Goal: Task Accomplishment & Management: Manage account settings

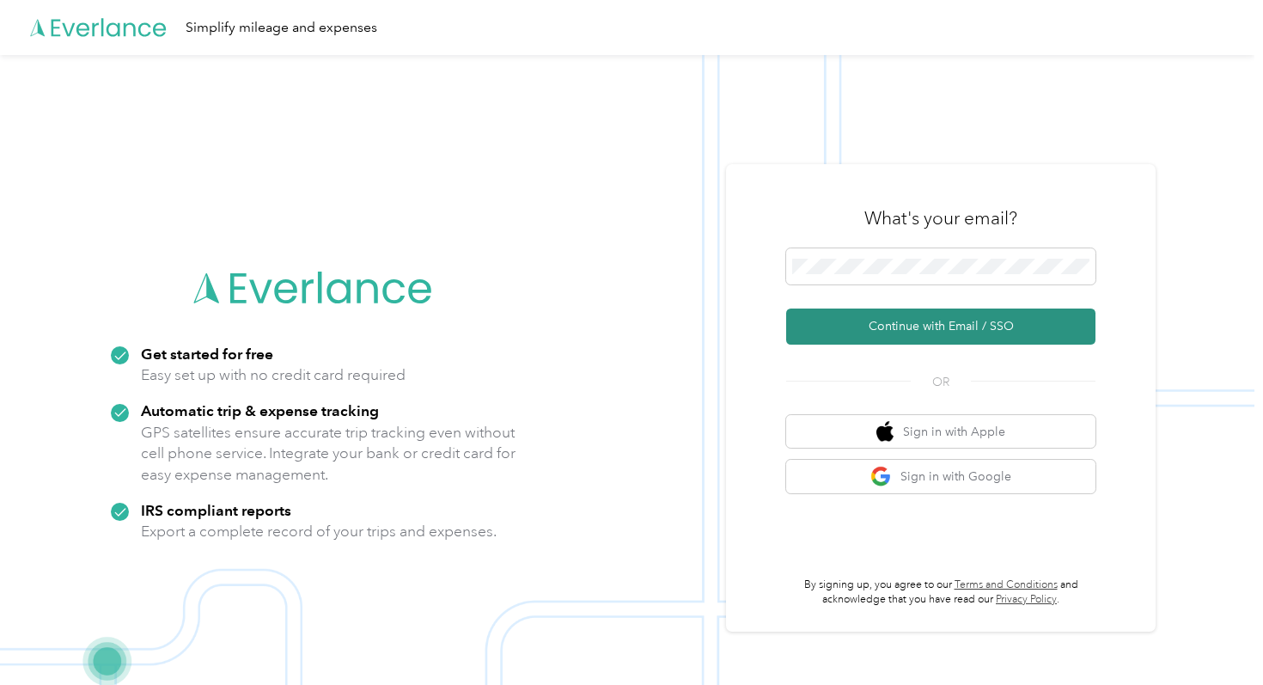
click at [855, 320] on button "Continue with Email / SSO" at bounding box center [940, 326] width 309 height 36
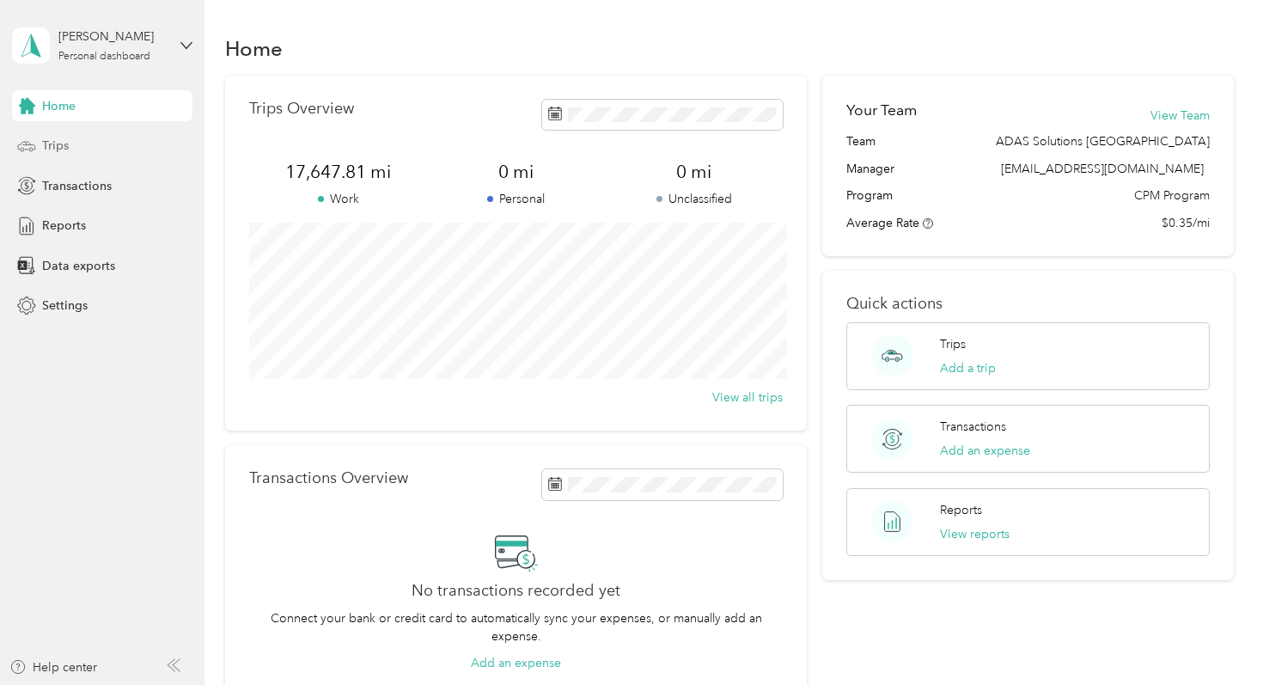
click at [97, 147] on div "Trips" at bounding box center [102, 146] width 180 height 31
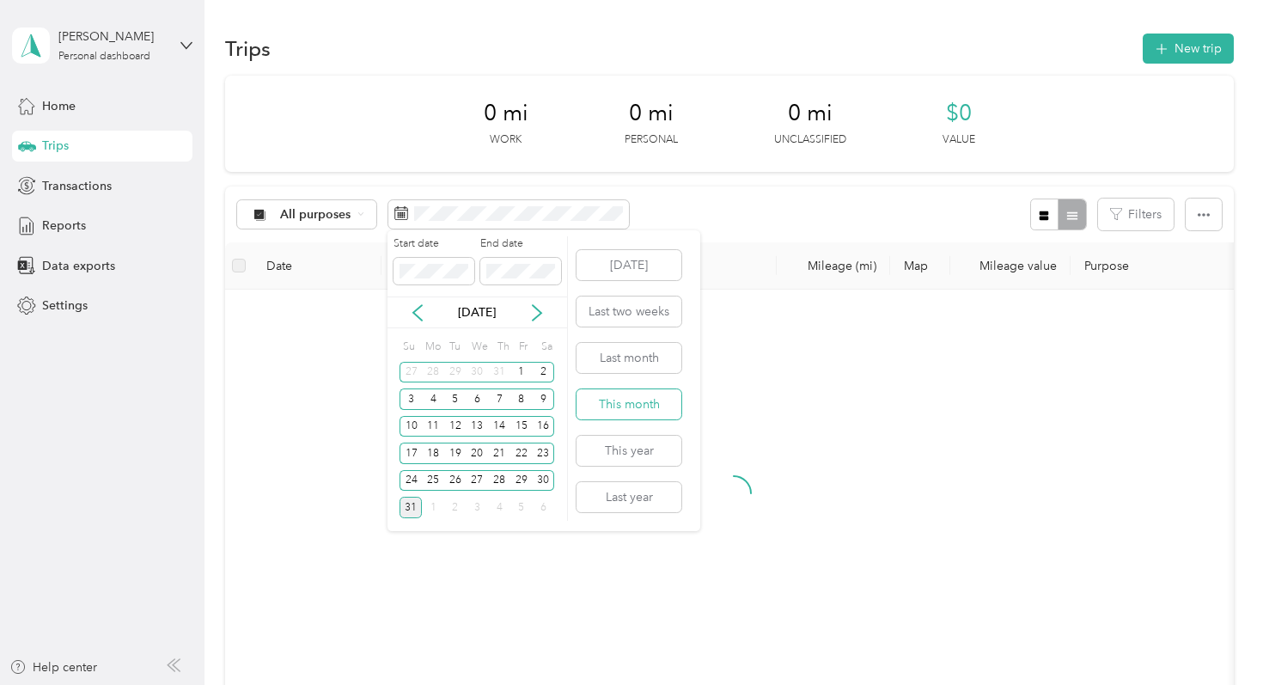
click at [619, 405] on button "This month" at bounding box center [628, 404] width 105 height 30
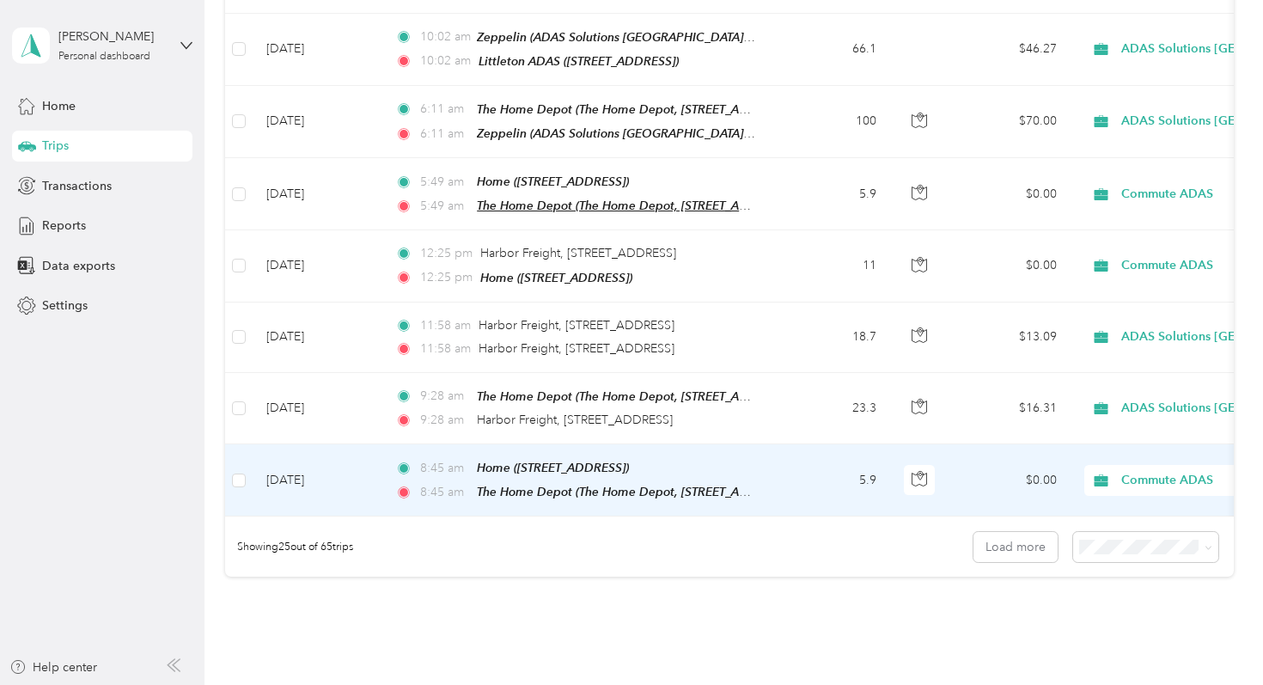
scroll to position [1582, 0]
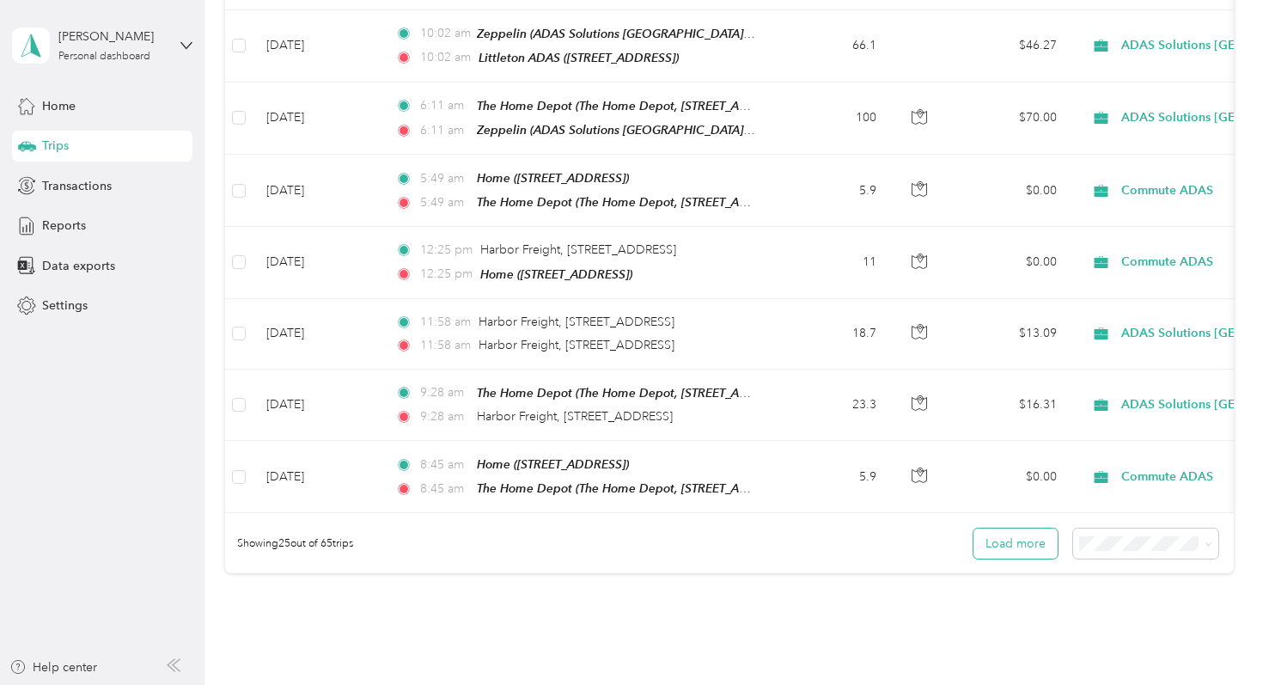
click at [1015, 528] on button "Load more" at bounding box center [1015, 543] width 84 height 30
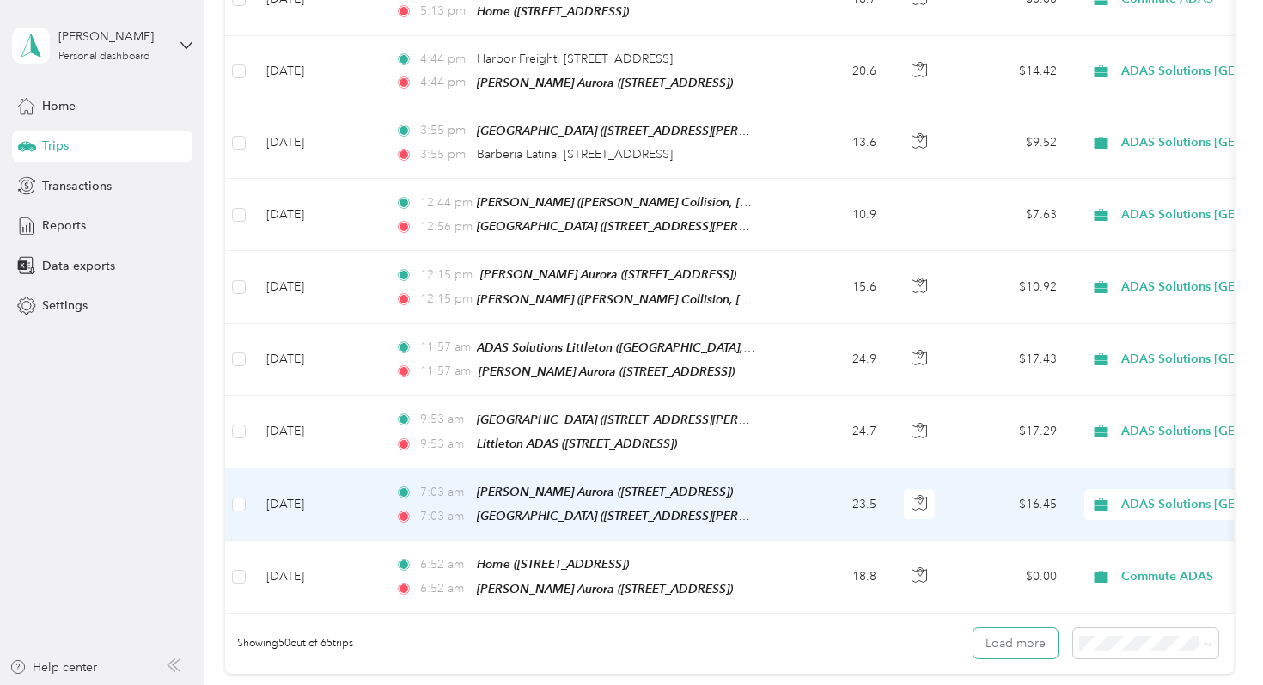
scroll to position [3287, 0]
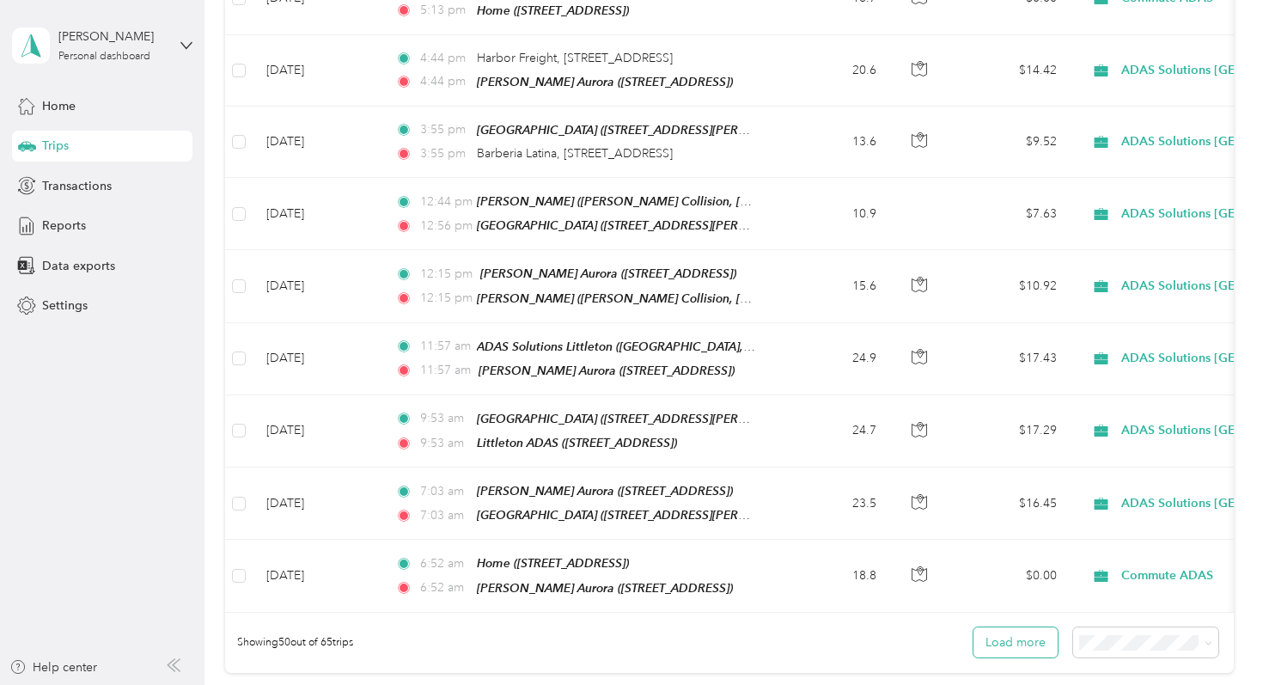
click at [1008, 627] on button "Load more" at bounding box center [1015, 642] width 84 height 30
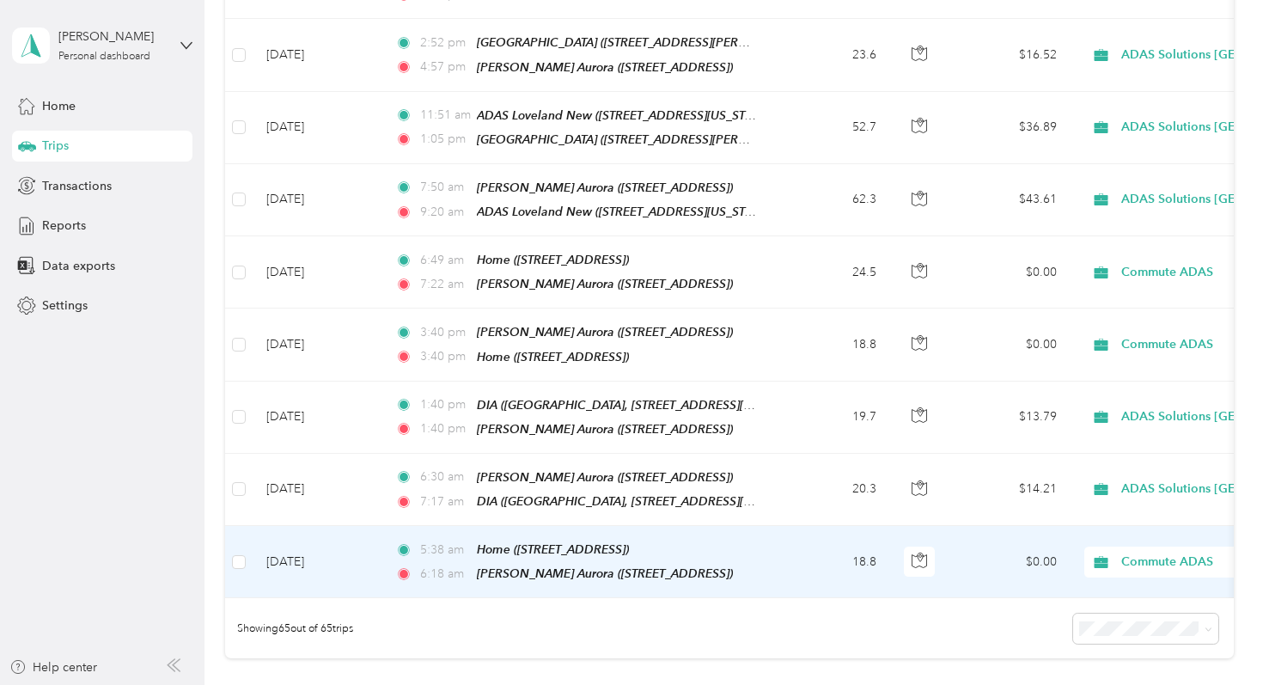
scroll to position [4393, 0]
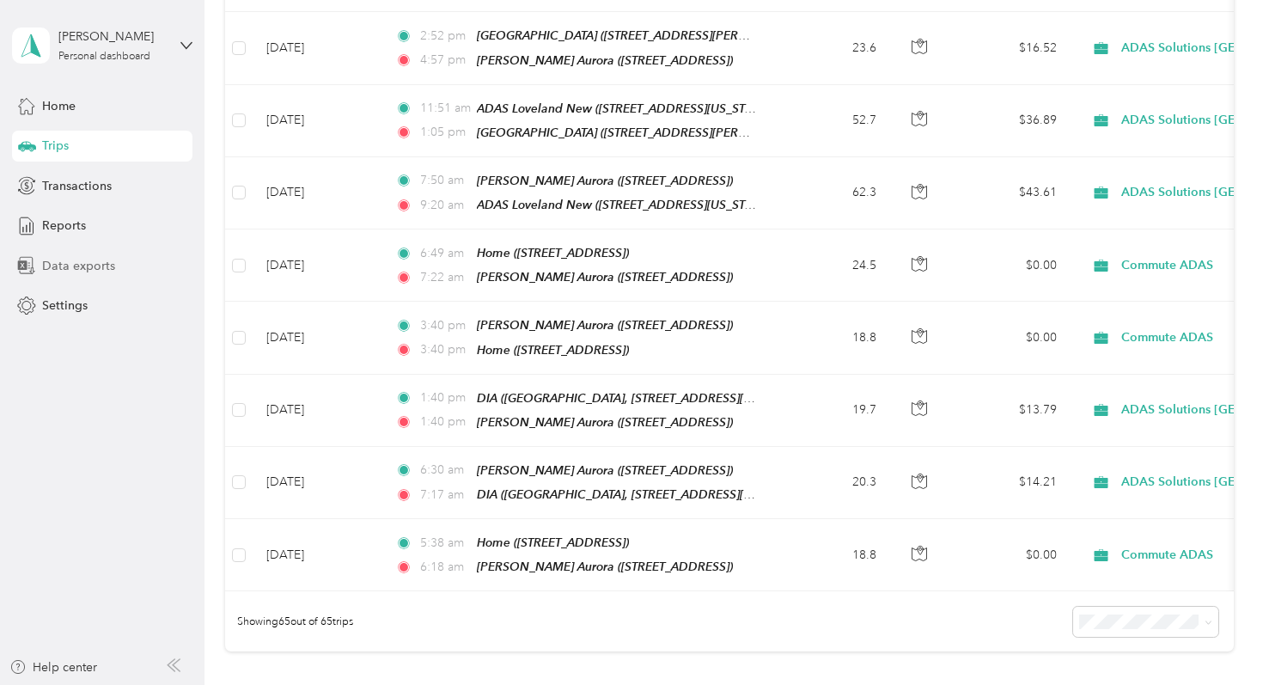
click at [93, 261] on span "Data exports" at bounding box center [78, 266] width 73 height 18
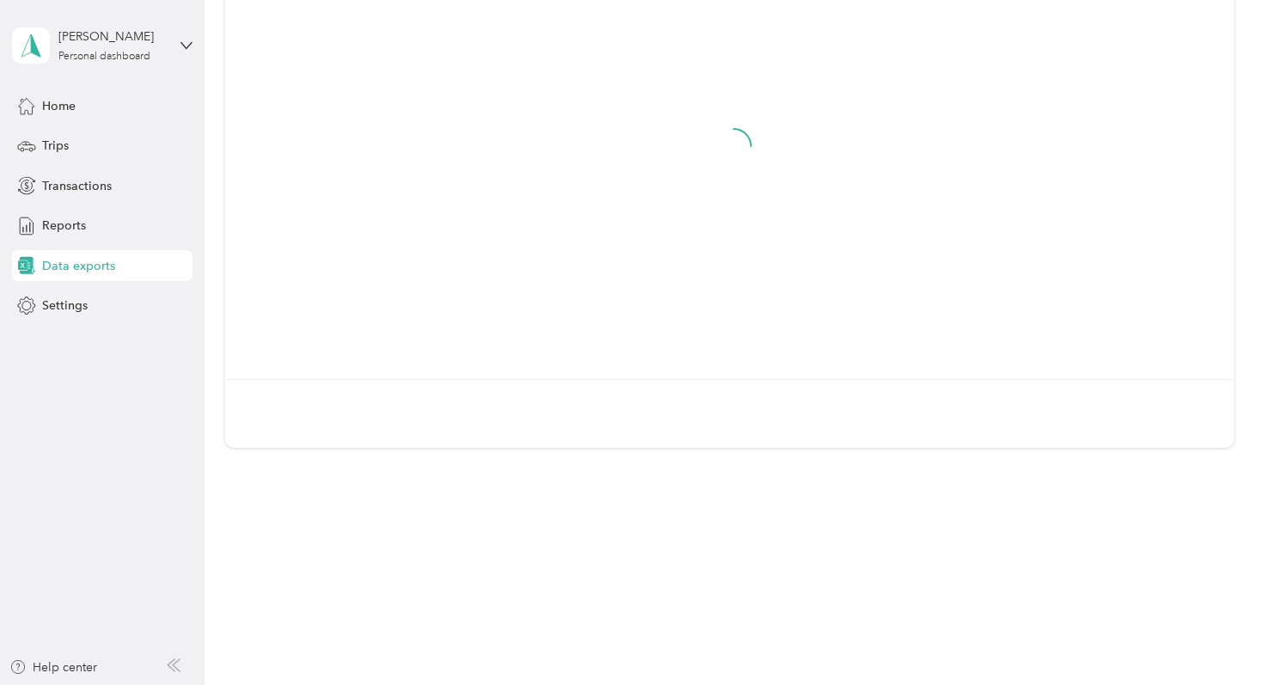
scroll to position [209, 0]
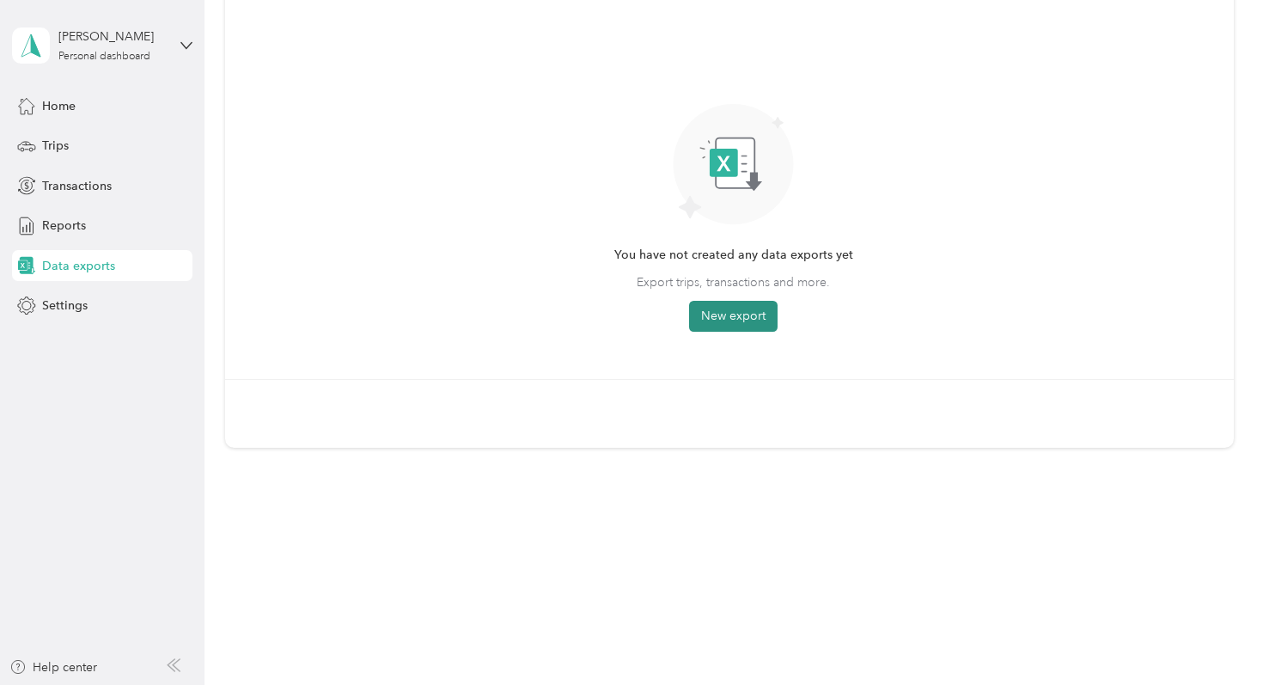
click at [720, 310] on button "New export" at bounding box center [733, 316] width 88 height 31
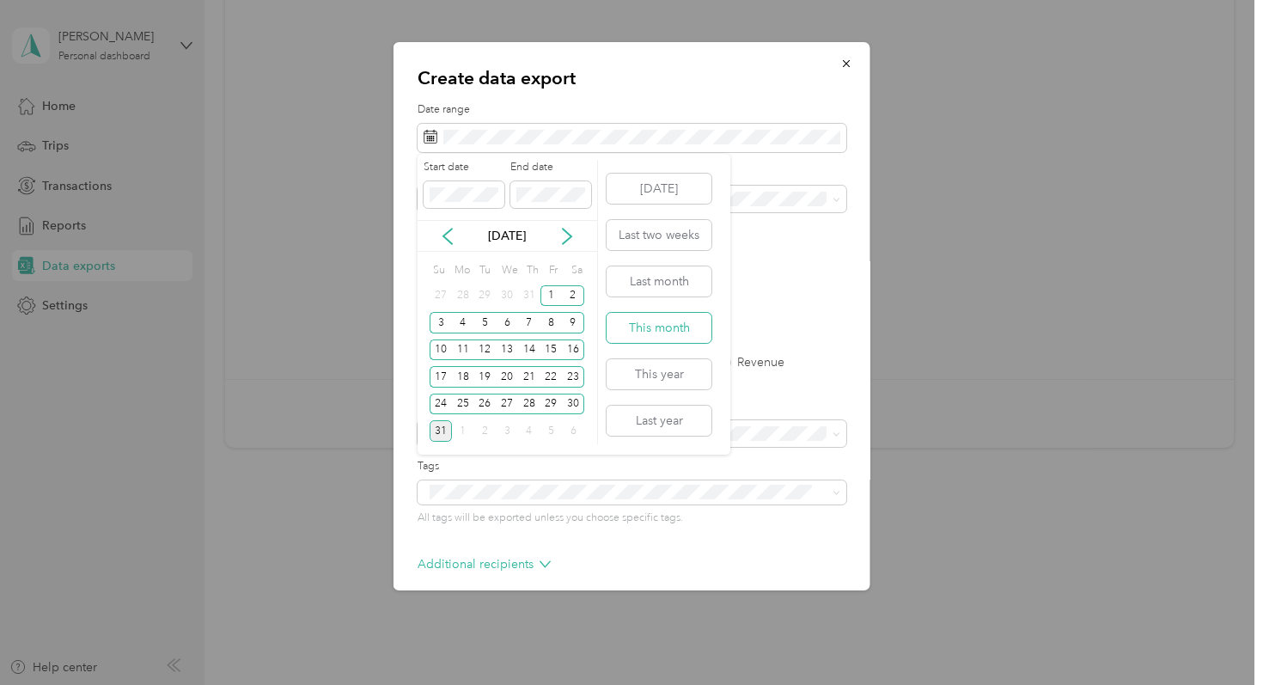
click at [675, 328] on button "This month" at bounding box center [658, 328] width 105 height 30
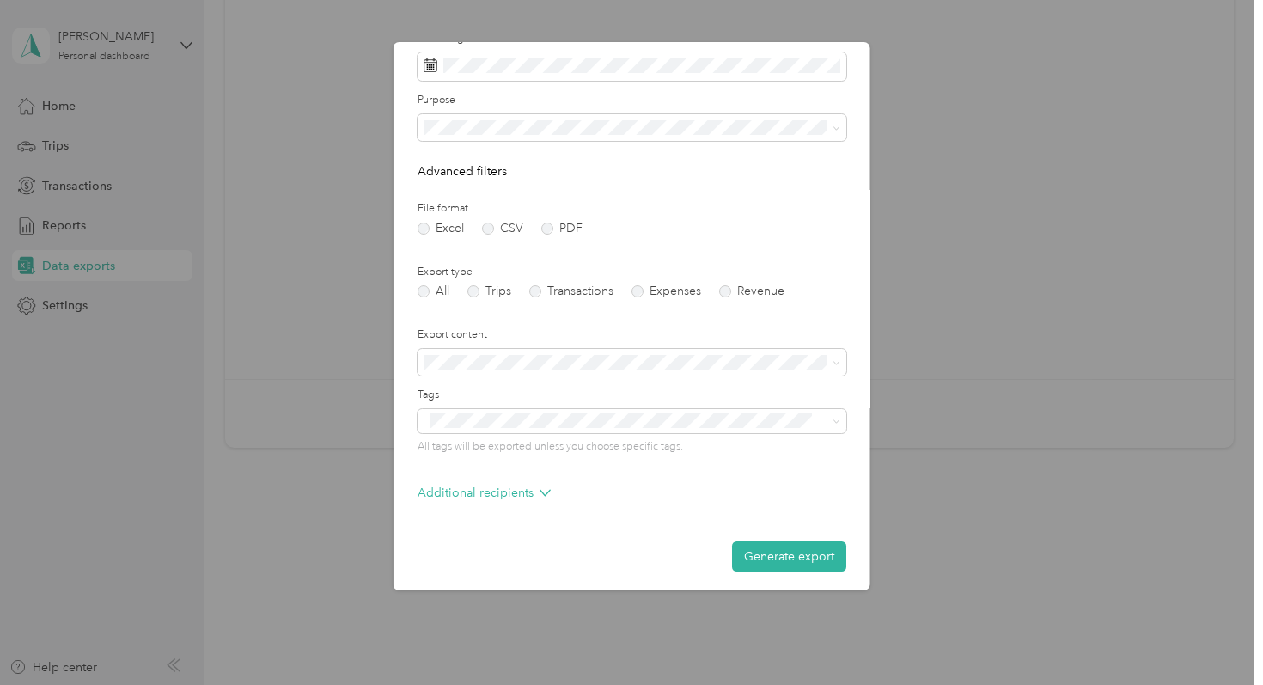
scroll to position [76, 0]
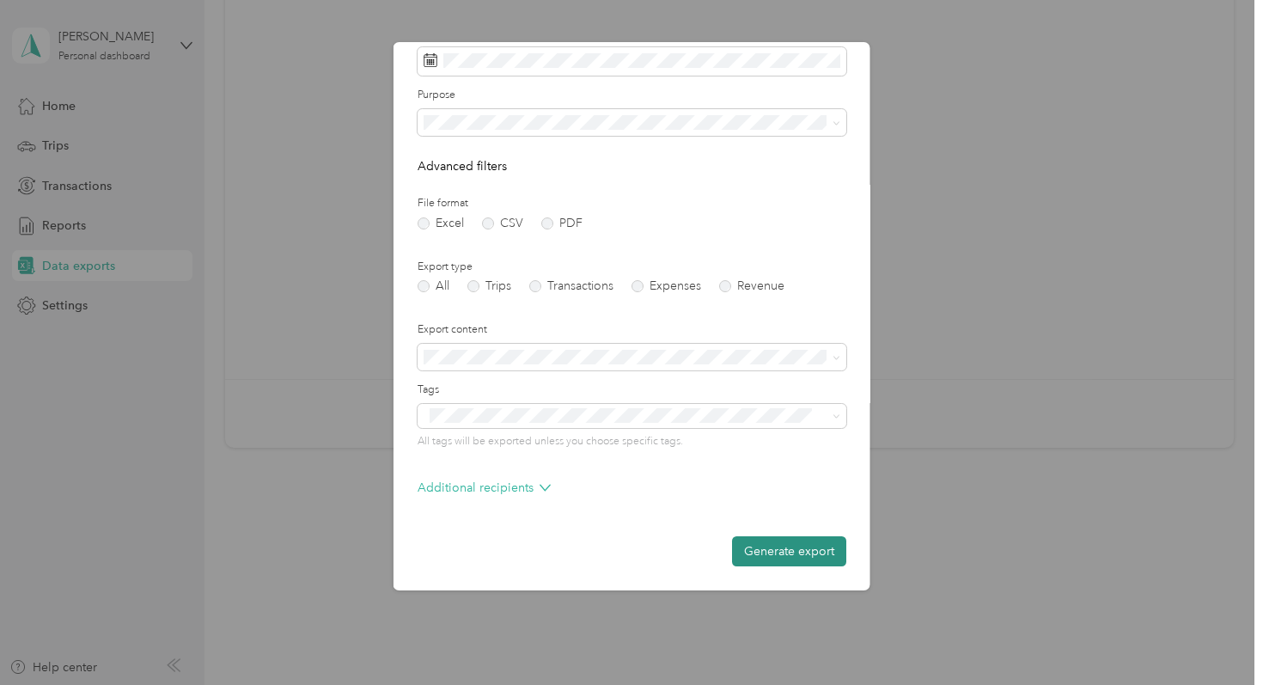
click at [756, 562] on button "Generate export" at bounding box center [789, 551] width 114 height 30
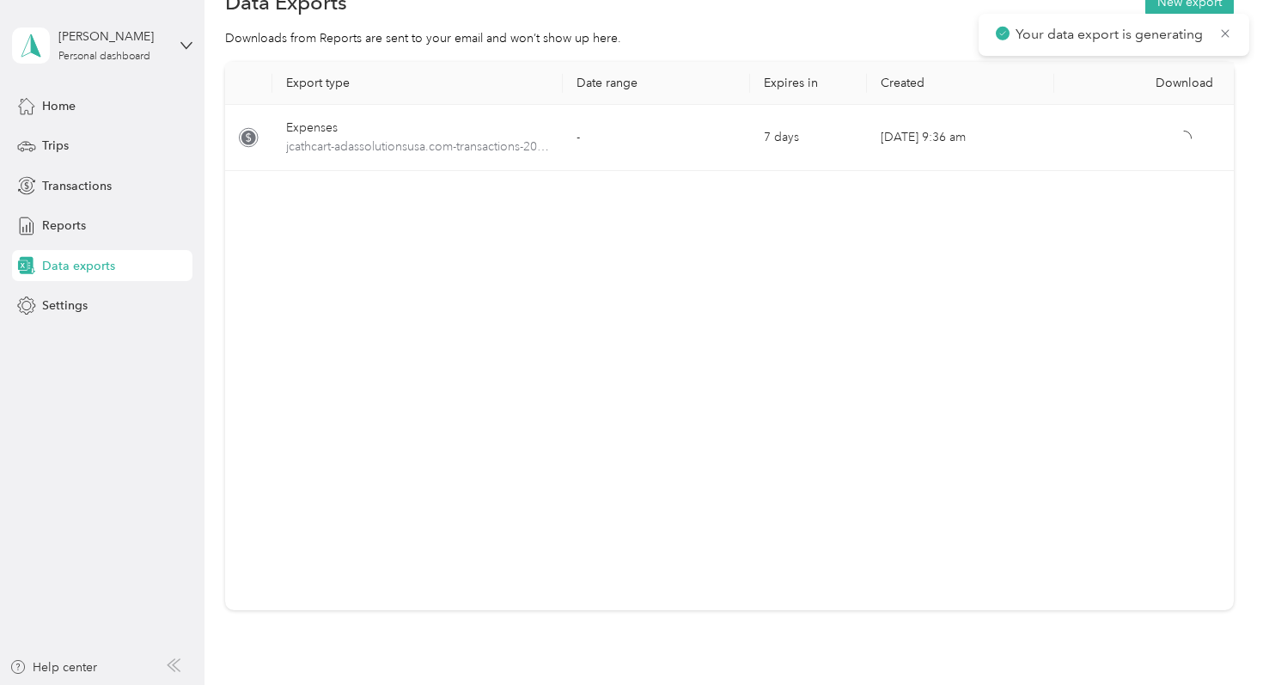
scroll to position [0, 0]
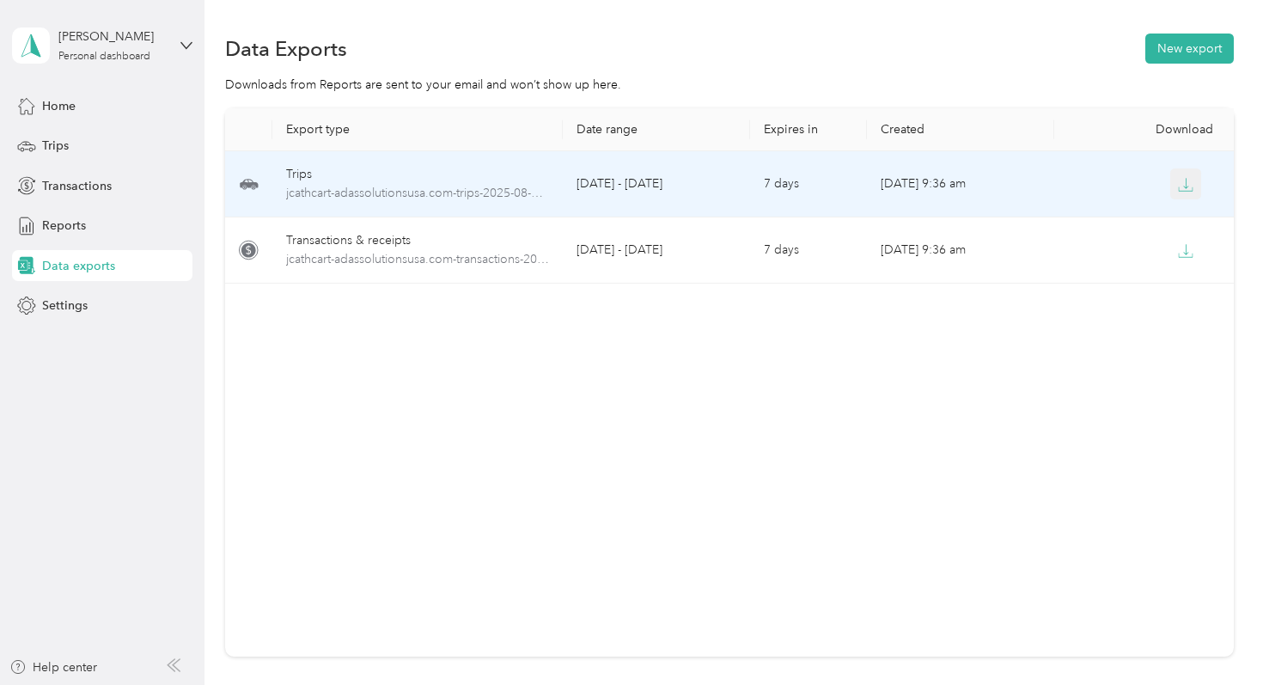
click at [1180, 184] on icon "button" at bounding box center [1185, 184] width 15 height 15
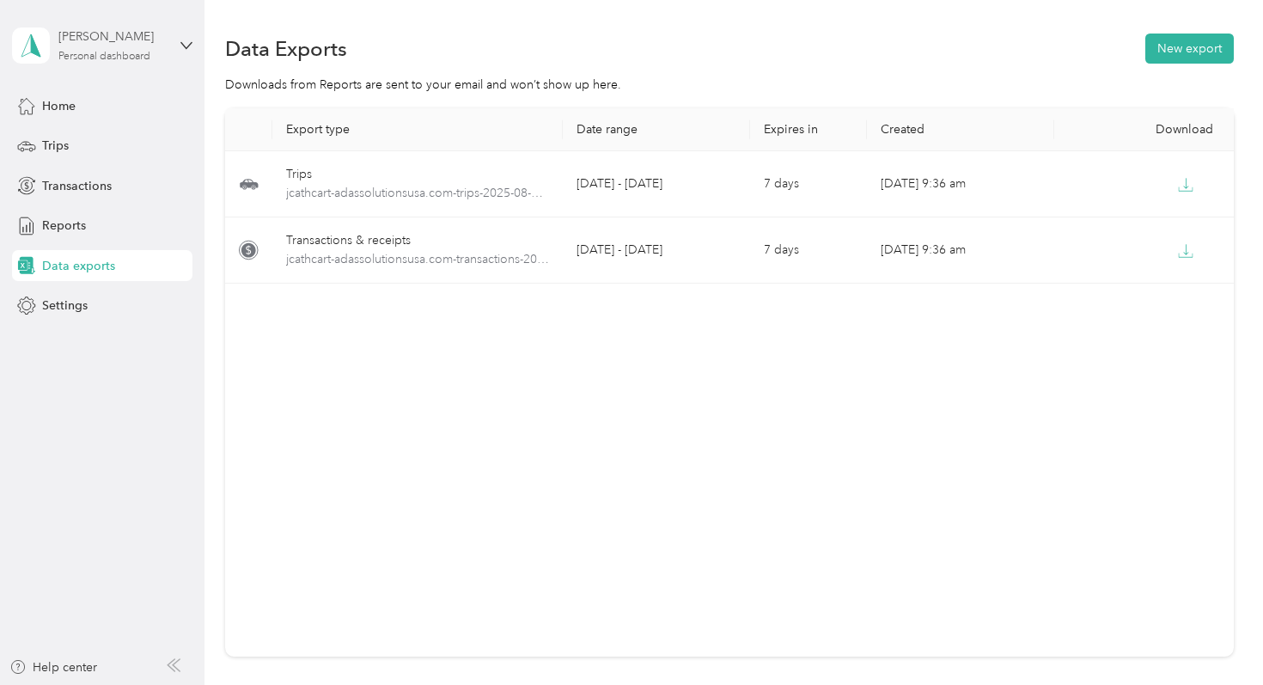
click at [161, 36] on div "[PERSON_NAME]" at bounding box center [111, 36] width 107 height 18
click at [162, 144] on div "Log out" at bounding box center [193, 141] width 338 height 30
